Goal: Find specific page/section: Find specific page/section

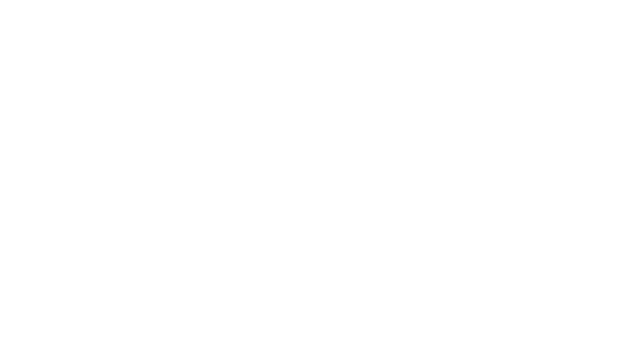
select select "Song"
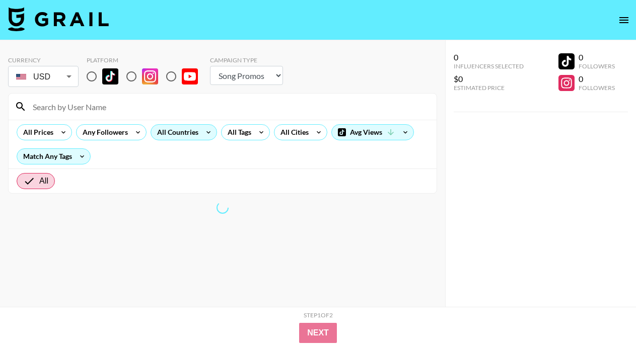
click at [193, 131] on div "All Countries" at bounding box center [175, 132] width 49 height 15
click at [223, 122] on div at bounding box center [318, 173] width 636 height 347
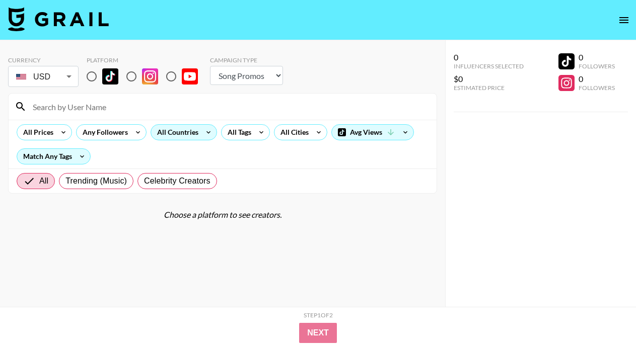
click at [188, 134] on div "All Countries" at bounding box center [175, 132] width 49 height 15
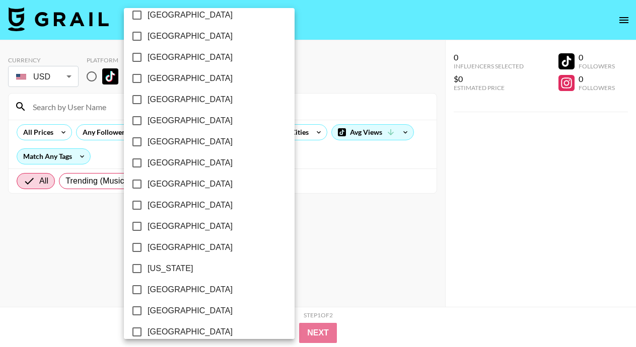
scroll to position [125, 0]
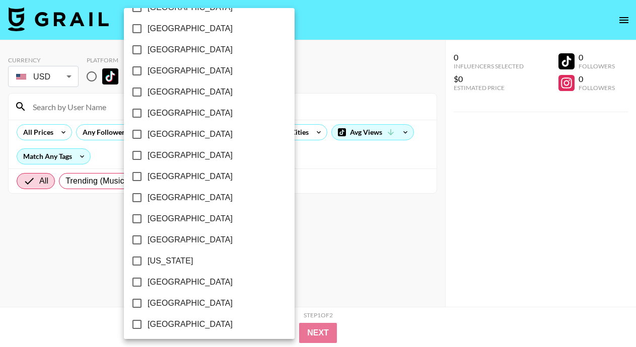
click at [287, 226] on div at bounding box center [318, 173] width 636 height 347
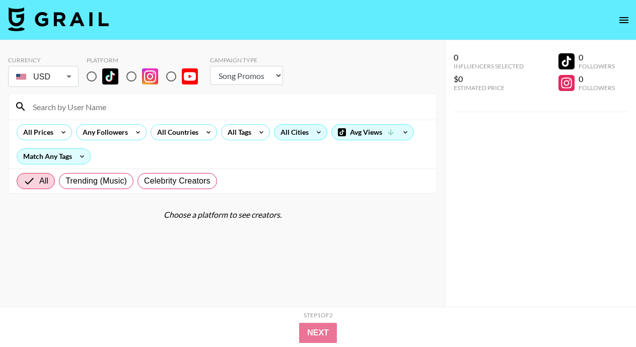
click at [304, 132] on div "All Cities" at bounding box center [292, 132] width 36 height 15
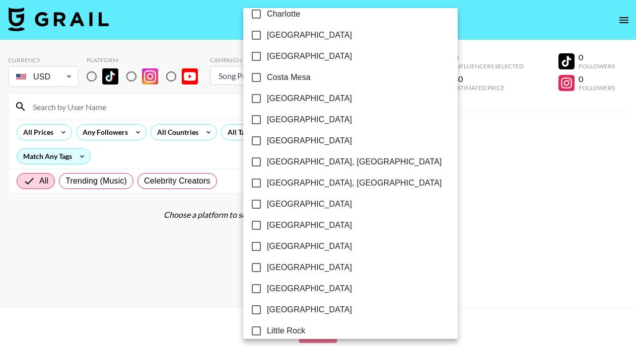
scroll to position [395, 0]
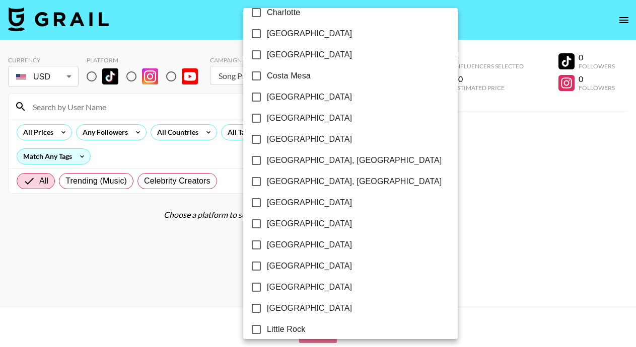
click at [279, 30] on span "[GEOGRAPHIC_DATA]" at bounding box center [309, 34] width 85 height 12
click at [267, 30] on input "[GEOGRAPHIC_DATA]" at bounding box center [256, 33] width 21 height 21
checkbox input "true"
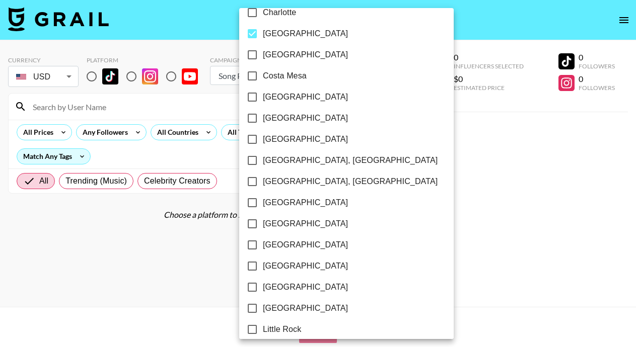
click at [384, 53] on div at bounding box center [318, 173] width 636 height 347
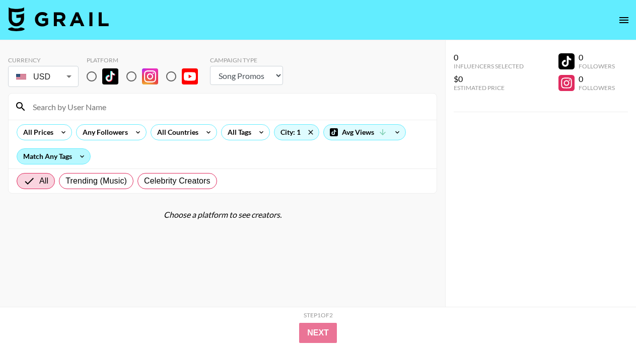
click at [52, 157] on div "Match Any Tags" at bounding box center [53, 156] width 73 height 15
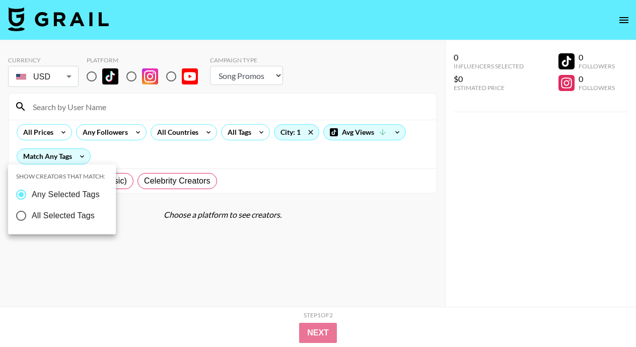
click at [176, 162] on div at bounding box center [318, 173] width 636 height 347
